Goal: Information Seeking & Learning: Check status

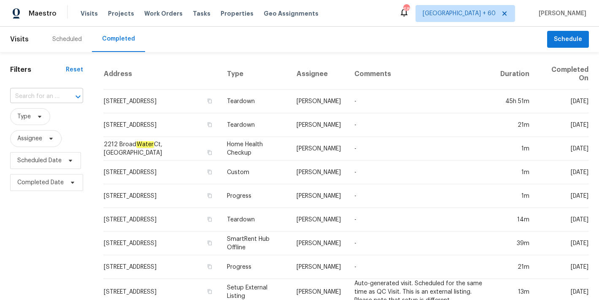
click at [55, 98] on input "text" at bounding box center [34, 96] width 49 height 13
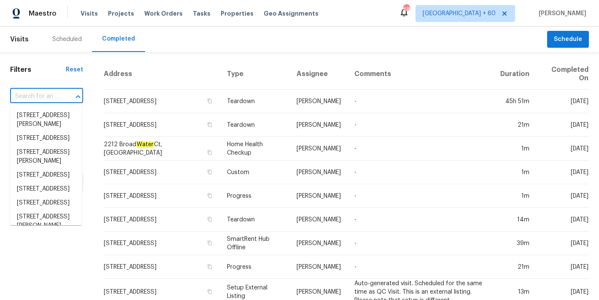
paste input "[STREET_ADDRESS]"
type input "[STREET_ADDRESS]"
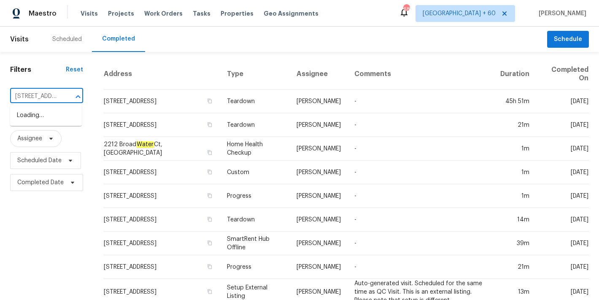
scroll to position [0, 60]
click at [43, 112] on li "[STREET_ADDRESS]" at bounding box center [46, 115] width 72 height 14
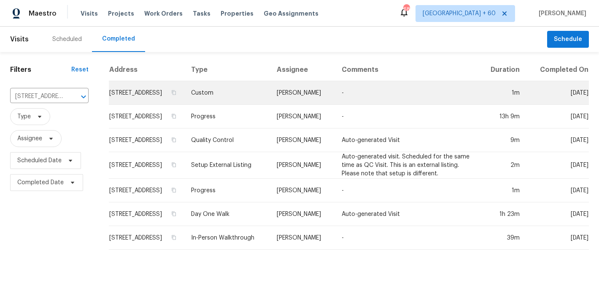
click at [115, 98] on td "[STREET_ADDRESS]" at bounding box center [147, 93] width 76 height 24
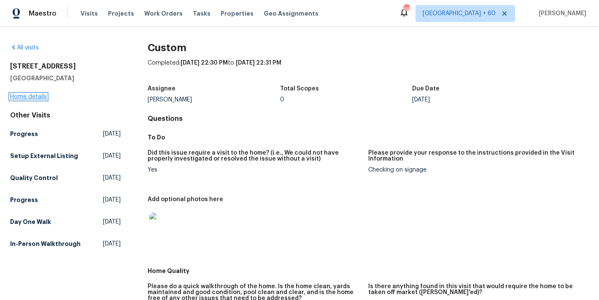
click at [34, 98] on link "Home details" at bounding box center [28, 97] width 37 height 6
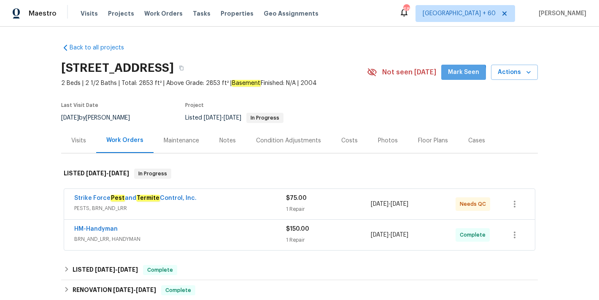
click at [455, 74] on span "Mark Seen" at bounding box center [463, 72] width 31 height 11
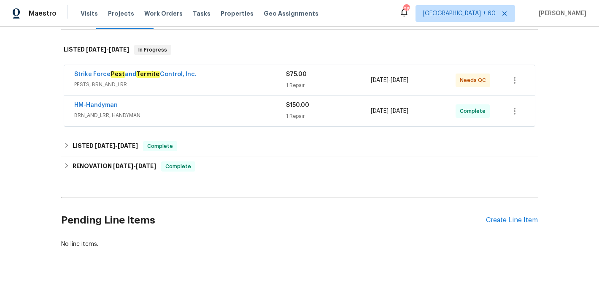
scroll to position [136, 0]
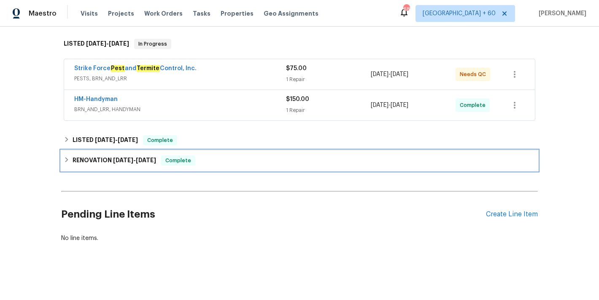
click at [149, 157] on h6 "RENOVATION [DATE] - [DATE]" at bounding box center [115, 160] width 84 height 10
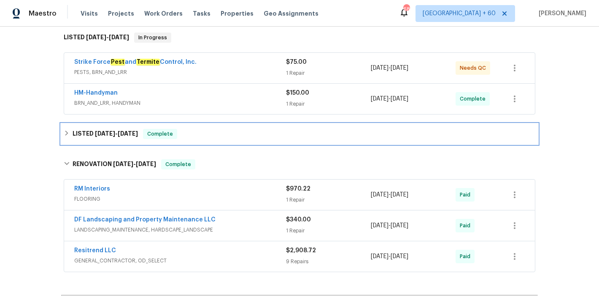
click at [127, 133] on span "[DATE]" at bounding box center [128, 133] width 20 height 6
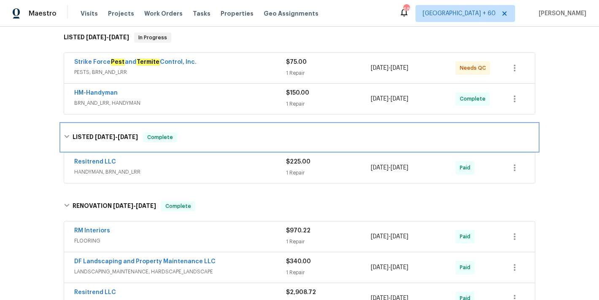
scroll to position [140, 0]
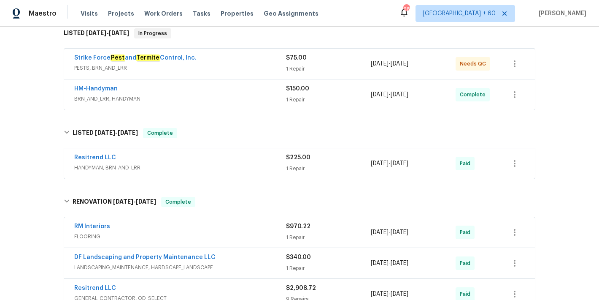
click at [251, 157] on div "Resitrend LLC" at bounding box center [180, 158] width 212 height 10
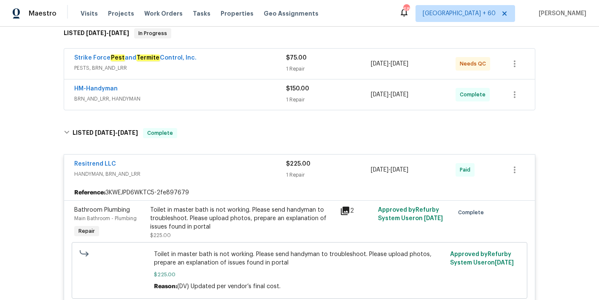
click at [254, 90] on div "HM-Handyman" at bounding box center [180, 89] width 212 height 10
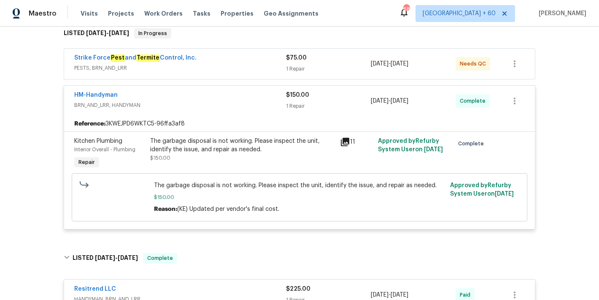
click at [265, 62] on div "Strike Force Pest and Termite Control, Inc." at bounding box center [180, 59] width 212 height 10
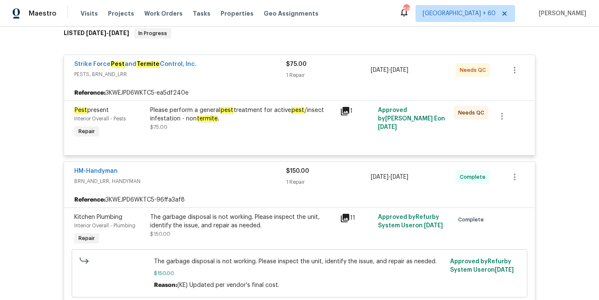
click at [267, 113] on div "Please perform a general pest treatment for active pest /insect infestation - n…" at bounding box center [242, 114] width 185 height 17
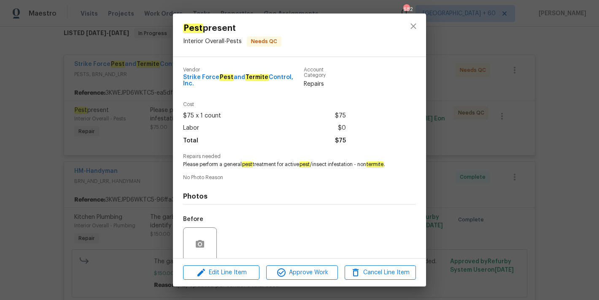
drag, startPoint x: 206, startPoint y: 85, endPoint x: 178, endPoint y: 77, distance: 29.4
click at [178, 77] on div "Vendor Strike Force Pest and Termite Control, Inc. Account Category Repairs Cos…" at bounding box center [299, 157] width 253 height 201
copy span "Strike Force Pest and Termite Control, Inc."
click at [409, 26] on icon "close" at bounding box center [414, 26] width 10 height 10
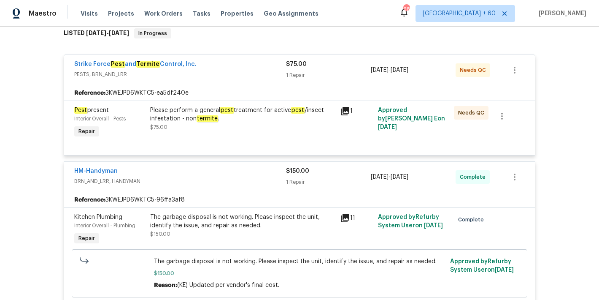
click at [240, 114] on div "Please perform a general pest treatment for active pest /insect infestation - n…" at bounding box center [242, 114] width 185 height 17
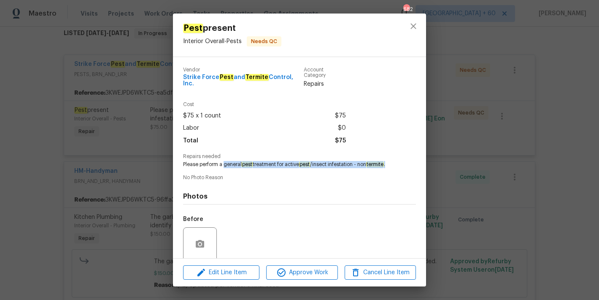
drag, startPoint x: 231, startPoint y: 173, endPoint x: 225, endPoint y: 166, distance: 9.3
click at [225, 166] on span "Please perform a general pest treatment for active pest /insect infestation - n…" at bounding box center [288, 164] width 210 height 7
copy span "general pest treatment for active pest /insect infestation - non termite ."
click at [414, 26] on icon "close" at bounding box center [413, 25] width 5 height 5
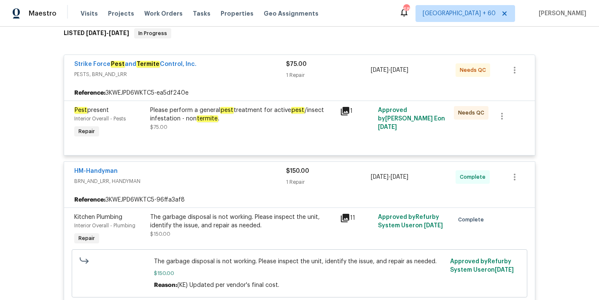
click at [238, 122] on div "Please perform a general pest treatment for active pest /insect infestation - n…" at bounding box center [242, 114] width 185 height 17
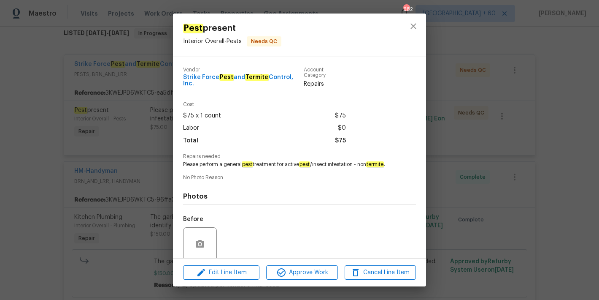
click at [236, 164] on span "Please perform a general pest treatment for active pest /insect infestation - n…" at bounding box center [288, 164] width 210 height 7
copy span "Please perform a general pest treatment for active pest /insect infestation - n…"
click at [317, 180] on span "No Photo Reason" at bounding box center [299, 177] width 233 height 5
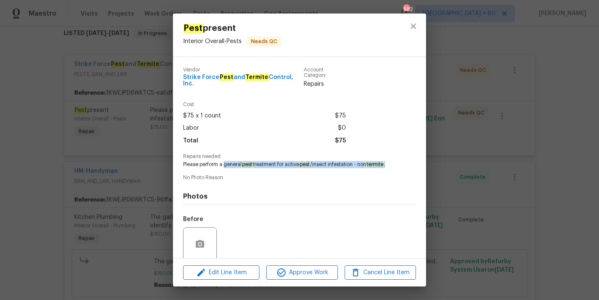
drag, startPoint x: 231, startPoint y: 174, endPoint x: 225, endPoint y: 165, distance: 11.2
click at [225, 165] on span "Please perform a general pest treatment for active pest /insect infestation - n…" at bounding box center [288, 164] width 210 height 7
copy span "general pest treatment for active pest /insect infestation - non termite ."
drag, startPoint x: 198, startPoint y: 89, endPoint x: 180, endPoint y: 77, distance: 21.1
click at [180, 77] on div "Vendor Strike Force Pest and Termite Control, Inc. Account Category Repairs Cos…" at bounding box center [299, 157] width 253 height 201
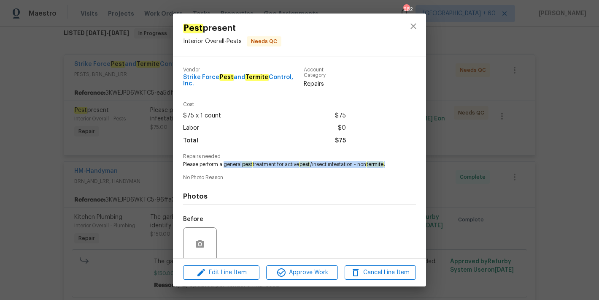
copy span "Strike Force Pest and Termite Control, Inc."
click at [413, 25] on icon "close" at bounding box center [413, 25] width 5 height 5
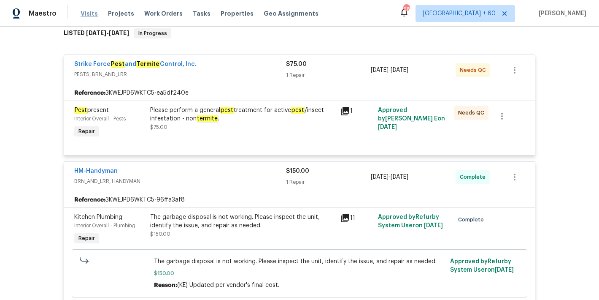
click at [93, 12] on span "Visits" at bounding box center [89, 13] width 17 height 8
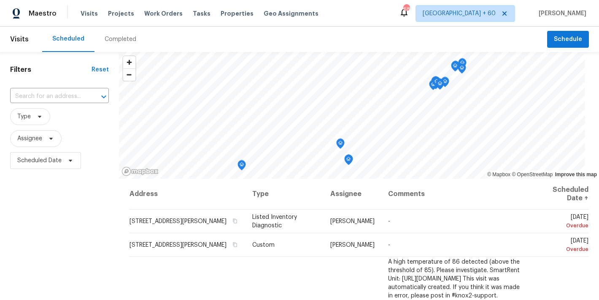
click at [117, 39] on div "Completed" at bounding box center [121, 39] width 32 height 8
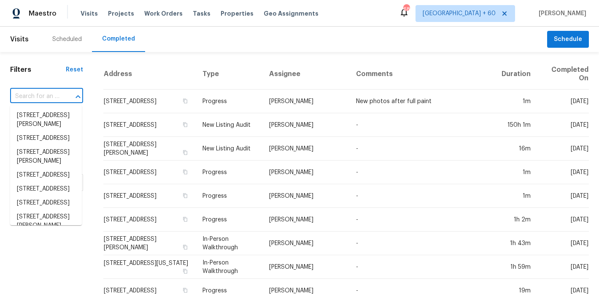
click at [38, 101] on input "text" at bounding box center [34, 96] width 49 height 13
paste input "[STREET_ADDRESS][PERSON_NAME]"
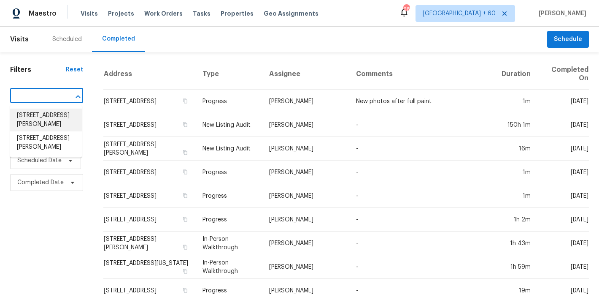
type input "[STREET_ADDRESS][PERSON_NAME]"
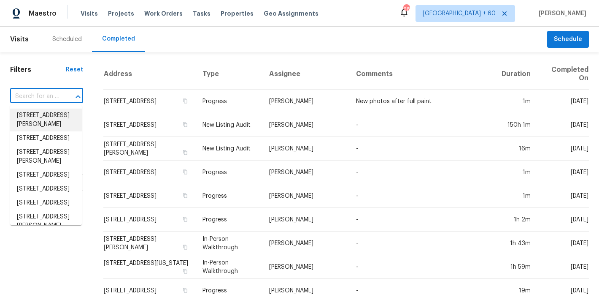
scroll to position [0, 0]
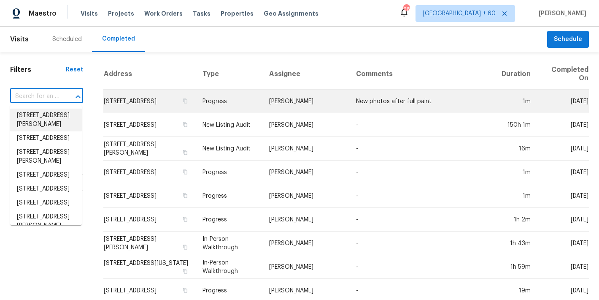
paste input "[STREET_ADDRESS][PERSON_NAME]"
type input "[STREET_ADDRESS][PERSON_NAME]"
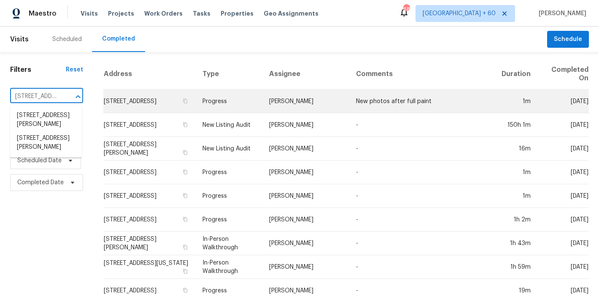
scroll to position [0, 64]
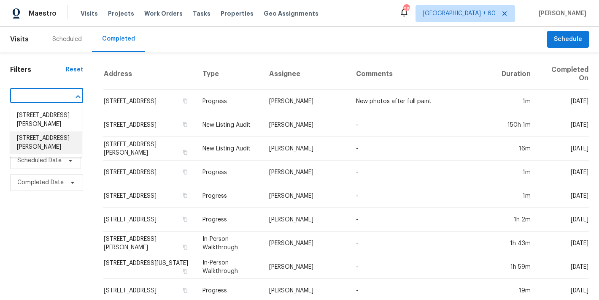
click at [39, 154] on li "[STREET_ADDRESS][PERSON_NAME]" at bounding box center [46, 142] width 72 height 23
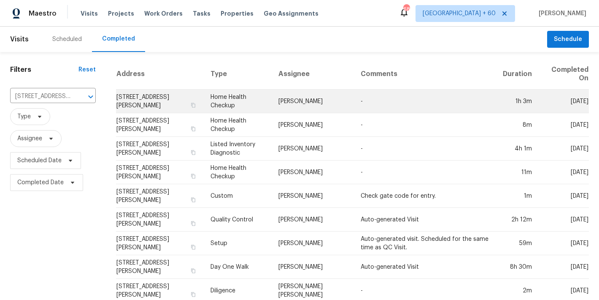
click at [127, 95] on td "[STREET_ADDRESS][PERSON_NAME]" at bounding box center [160, 101] width 88 height 24
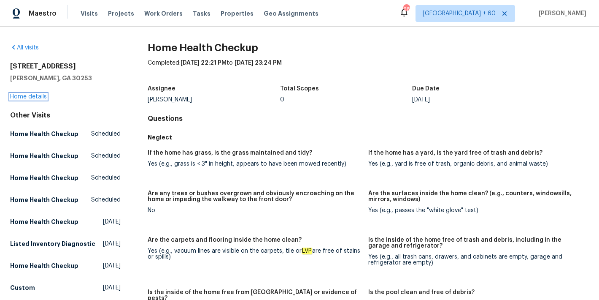
click at [41, 94] on link "Home details" at bounding box center [28, 97] width 37 height 6
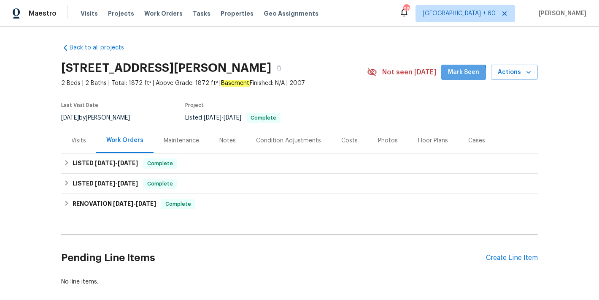
click at [453, 75] on span "Mark Seen" at bounding box center [463, 72] width 31 height 11
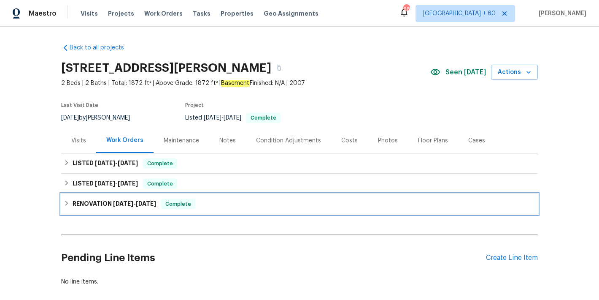
click at [141, 206] on h6 "RENOVATION [DATE] - [DATE]" at bounding box center [115, 204] width 84 height 10
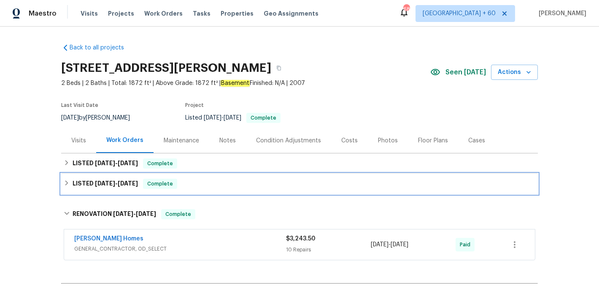
click at [127, 182] on span "[DATE]" at bounding box center [128, 183] width 20 height 6
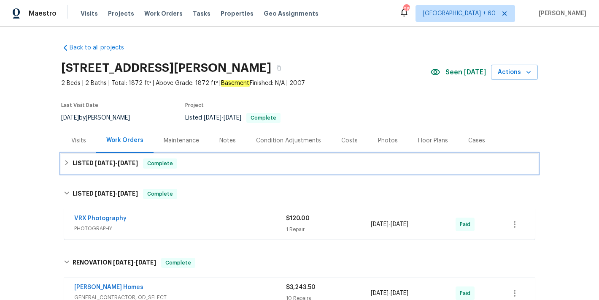
click at [194, 156] on div "LISTED [DATE] - [DATE] Complete" at bounding box center [299, 163] width 477 height 20
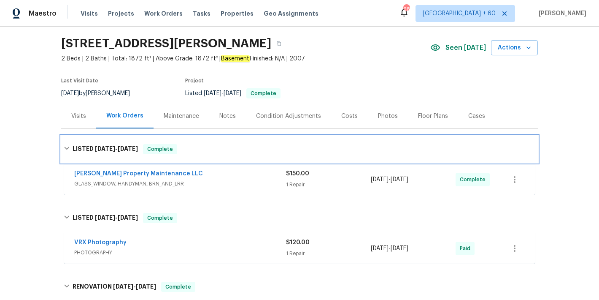
scroll to position [26, 0]
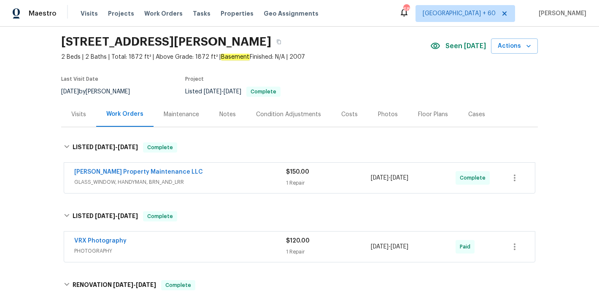
click at [263, 175] on div "[PERSON_NAME] Property Maintenance LLC" at bounding box center [180, 173] width 212 height 10
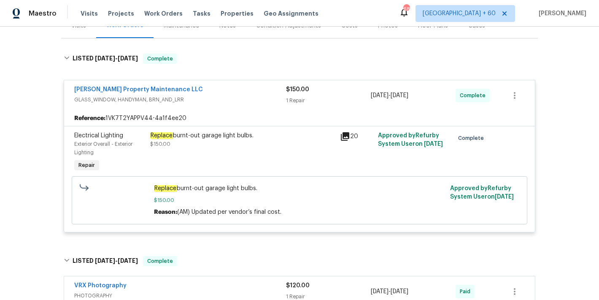
scroll to position [115, 0]
click at [87, 16] on span "Visits" at bounding box center [89, 13] width 17 height 8
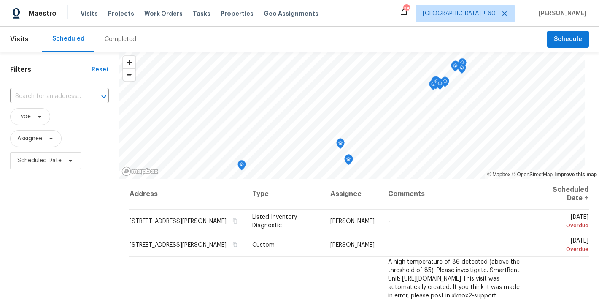
click at [121, 40] on div "Completed" at bounding box center [121, 39] width 32 height 8
